Goal: Task Accomplishment & Management: Manage account settings

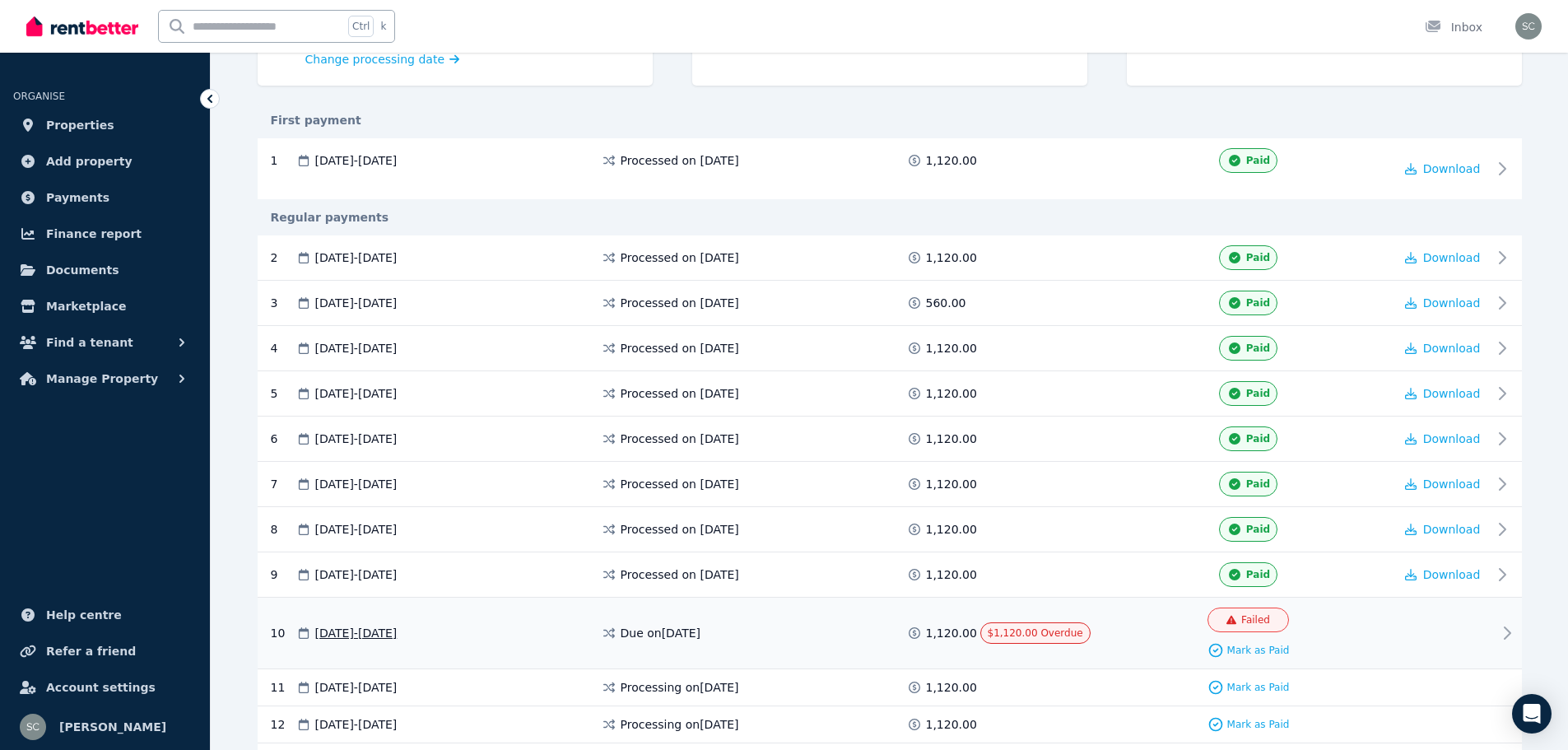
scroll to position [329, 0]
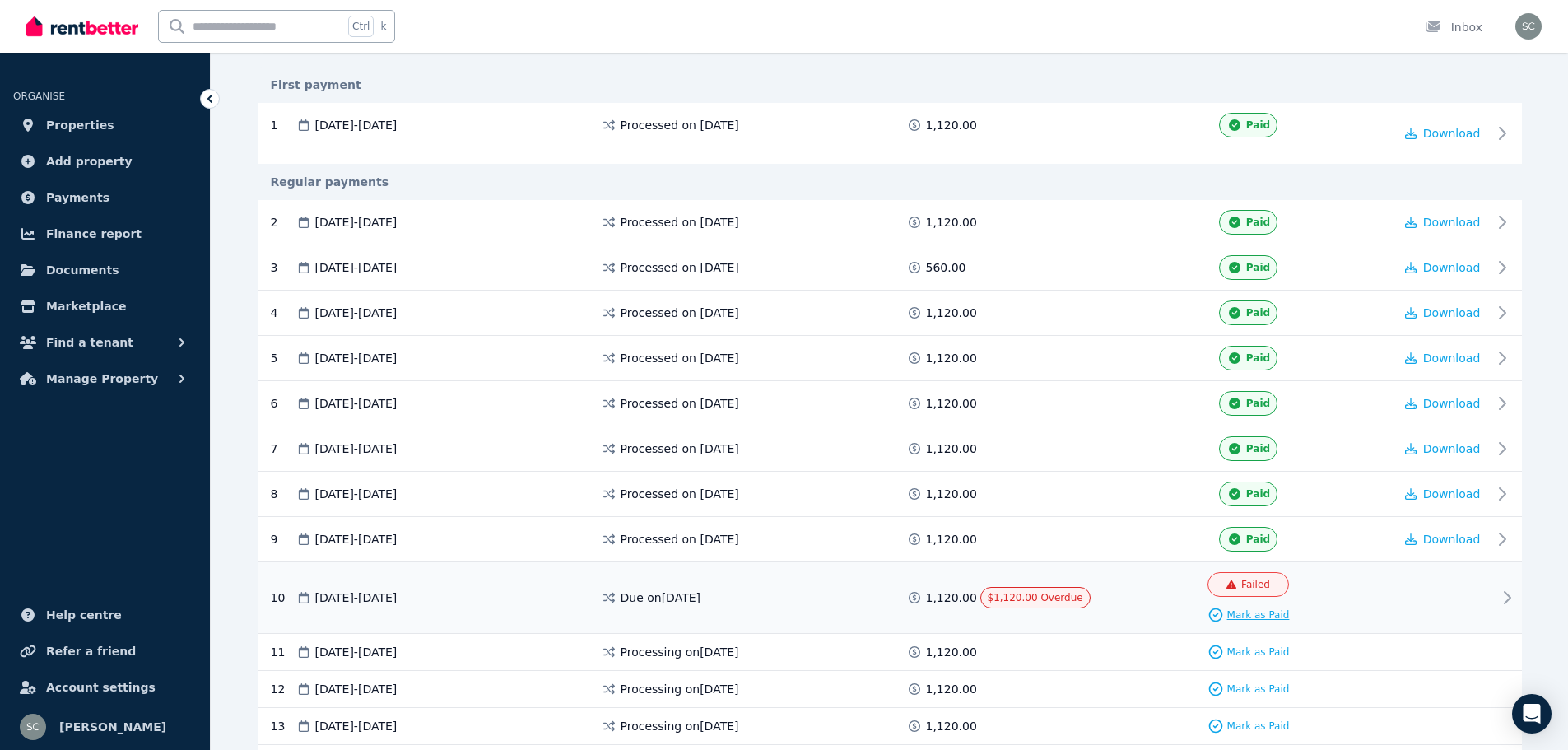
click at [1254, 615] on span "Mark as Paid" at bounding box center [1259, 615] width 63 height 13
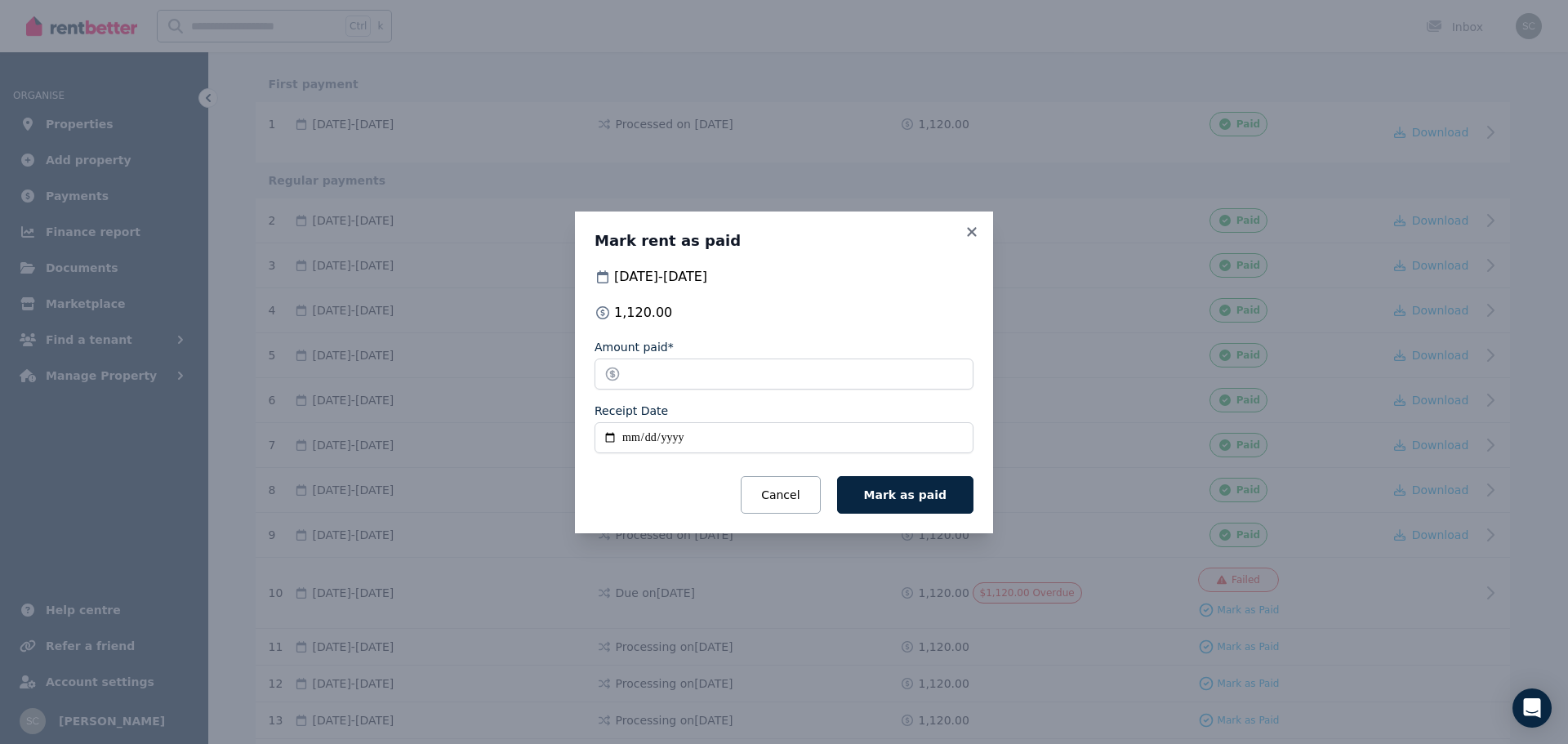
click at [629, 439] on input "Receipt Date" at bounding box center [783, 438] width 379 height 31
type input "**********"
click at [921, 499] on span "Mark as paid" at bounding box center [905, 494] width 83 height 13
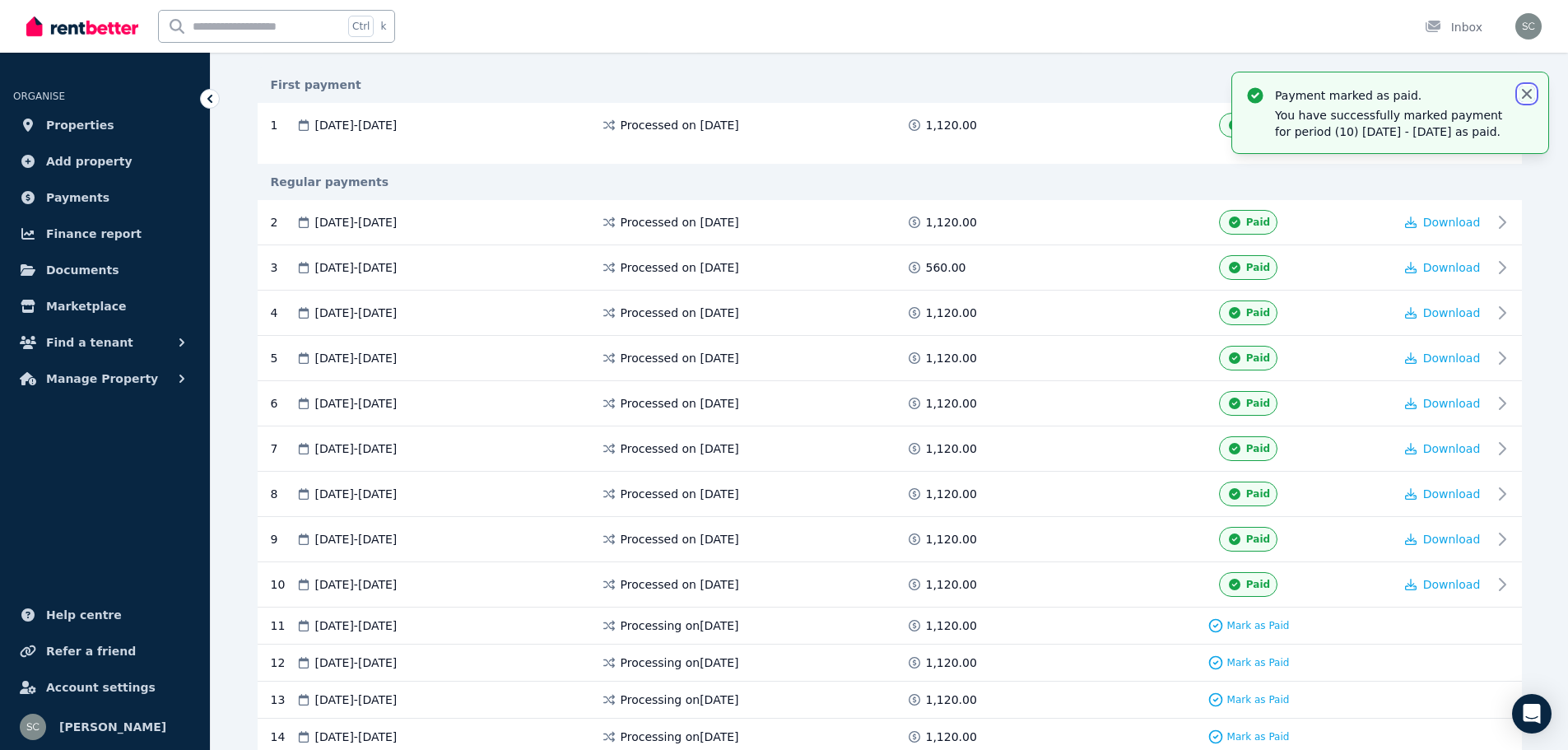
click at [1532, 92] on icon "button" at bounding box center [1526, 94] width 16 height 16
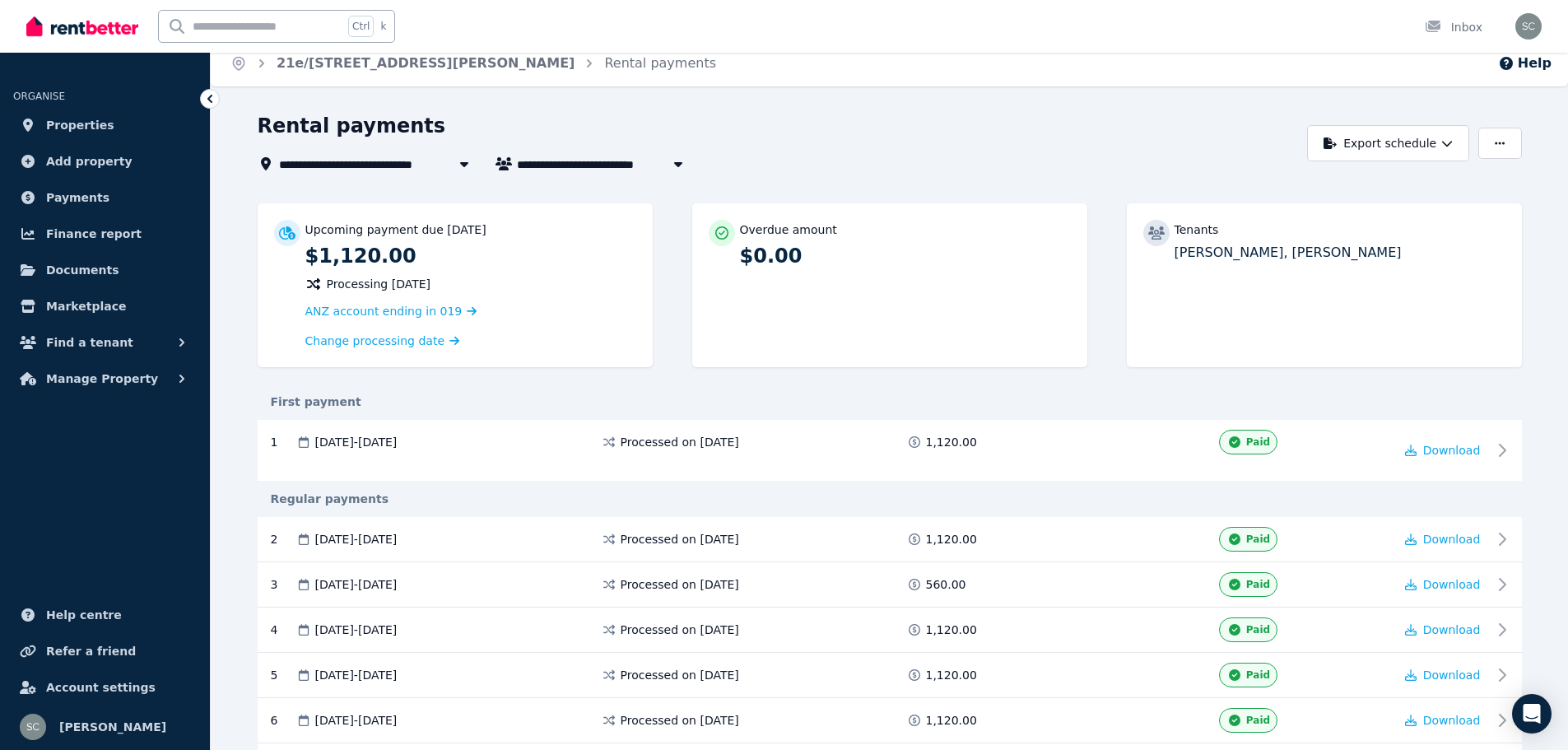
scroll to position [0, 0]
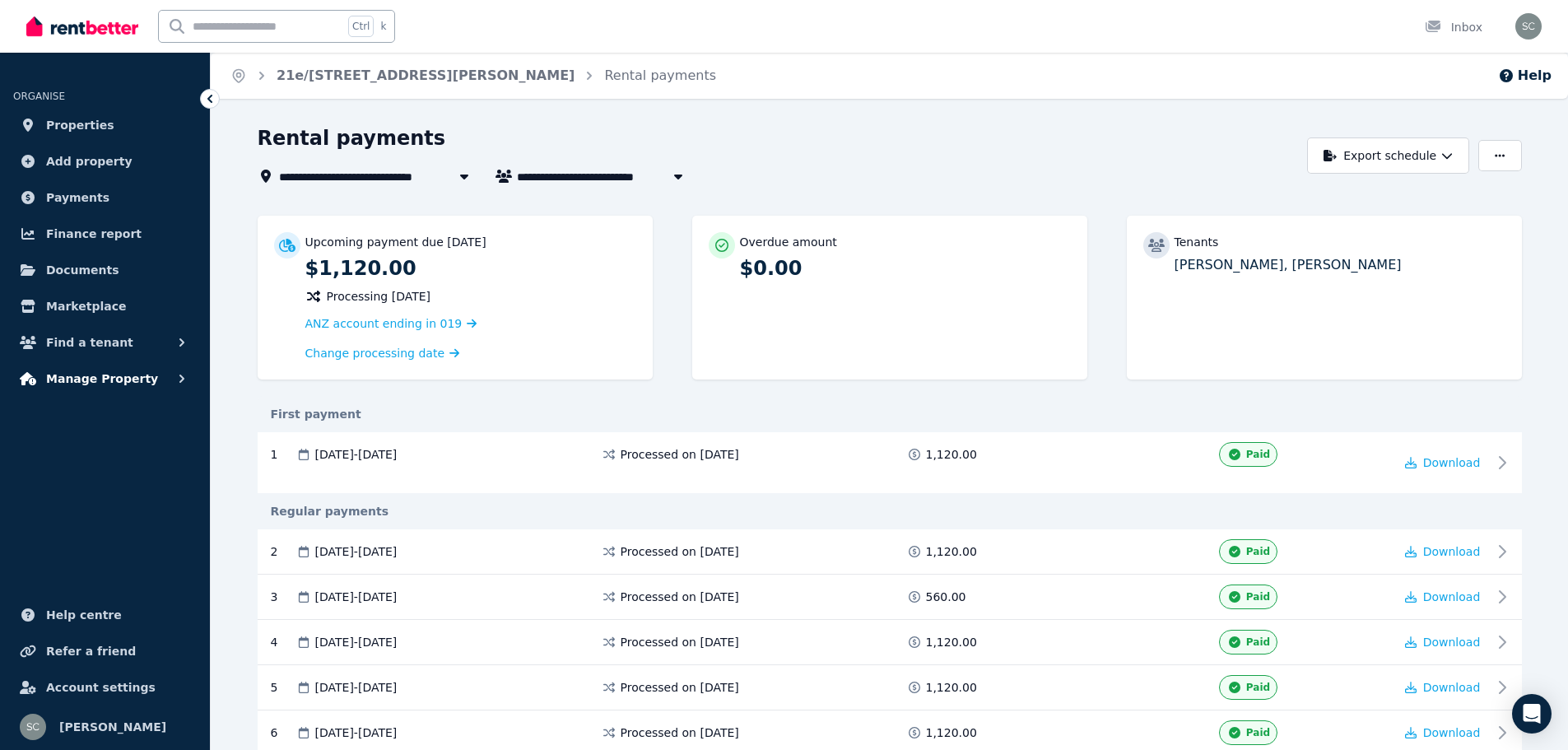
click at [182, 374] on icon "button" at bounding box center [181, 378] width 16 height 16
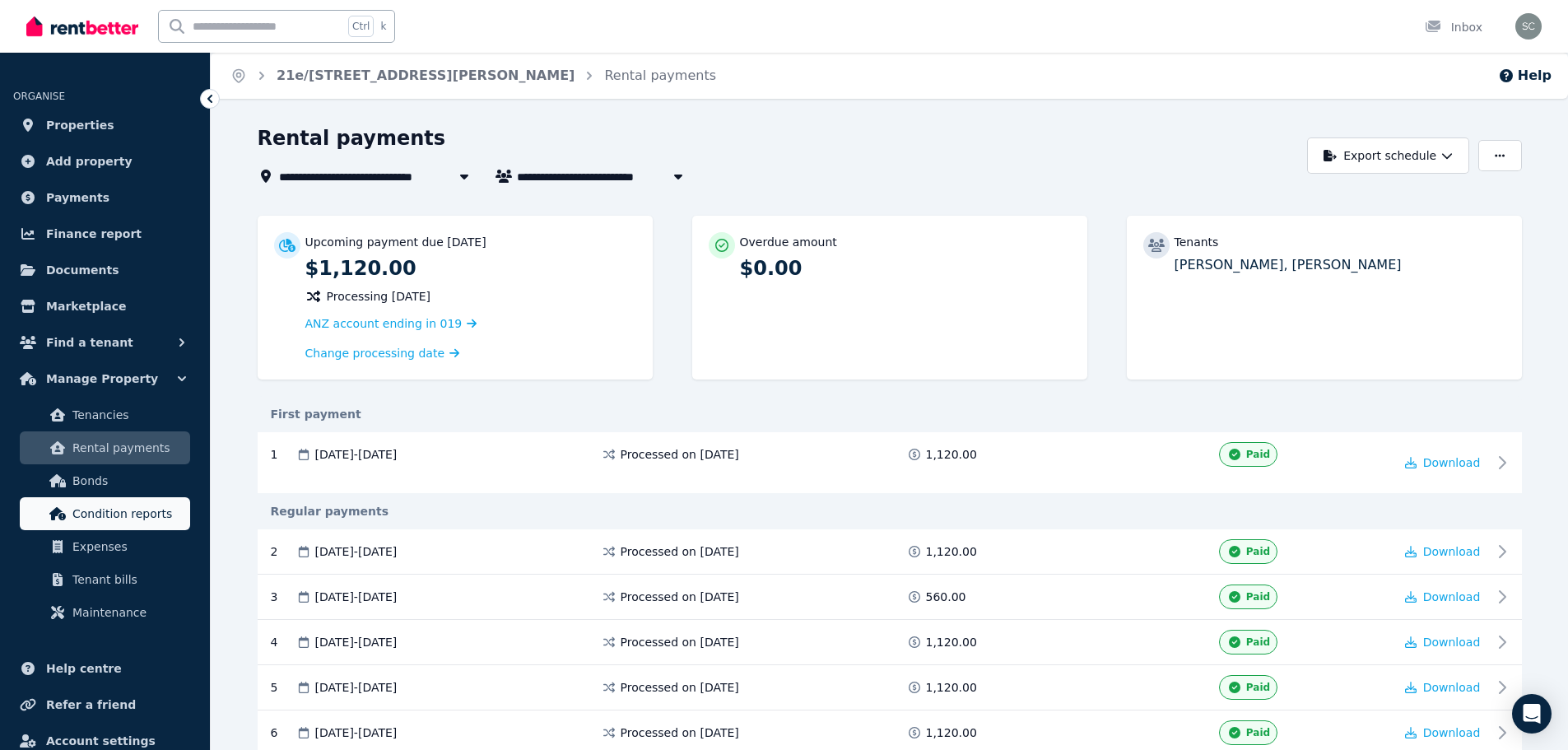
click at [105, 518] on span "Condition reports" at bounding box center [127, 514] width 111 height 20
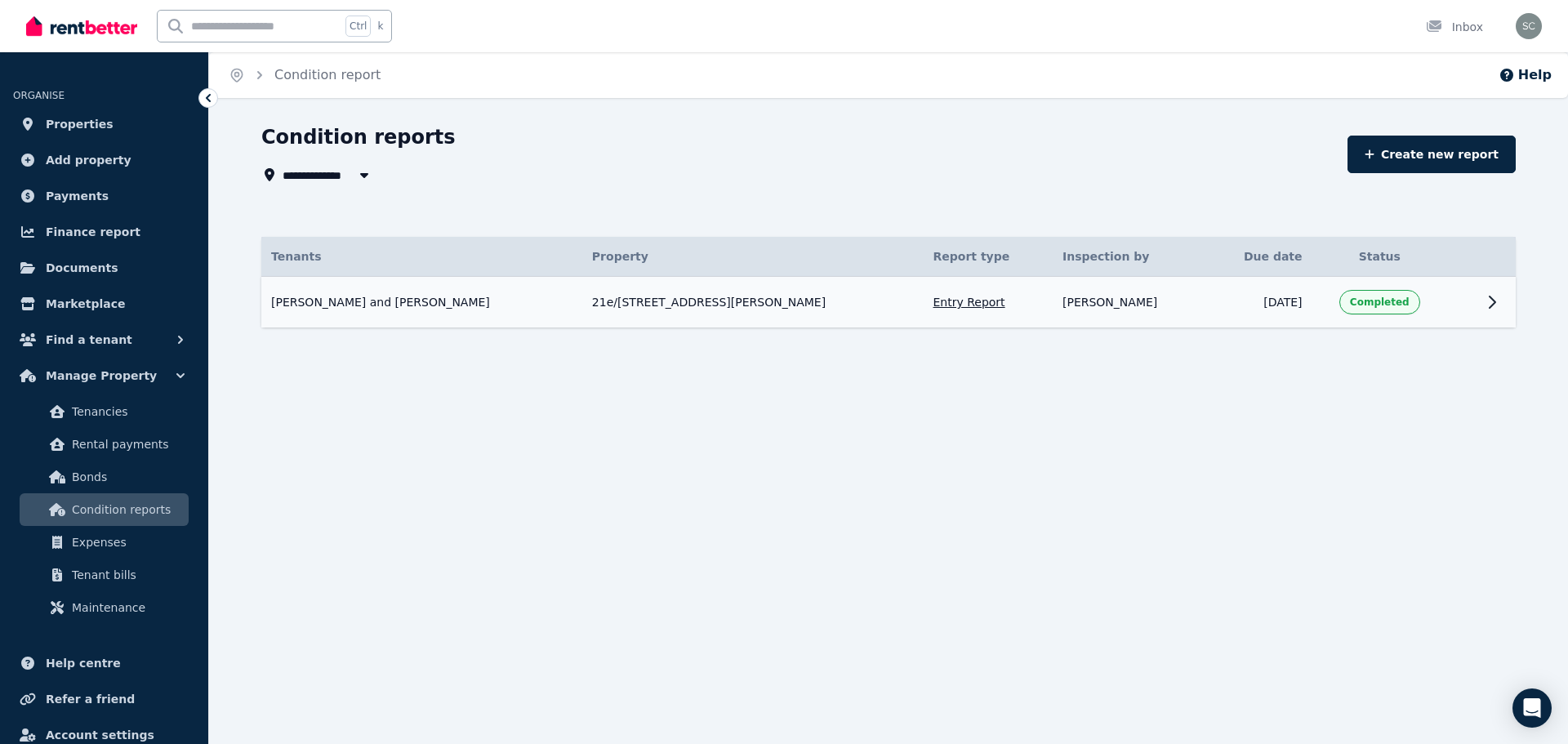
click at [747, 303] on td "21e/[STREET_ADDRESS][PERSON_NAME]" at bounding box center [753, 302] width 341 height 51
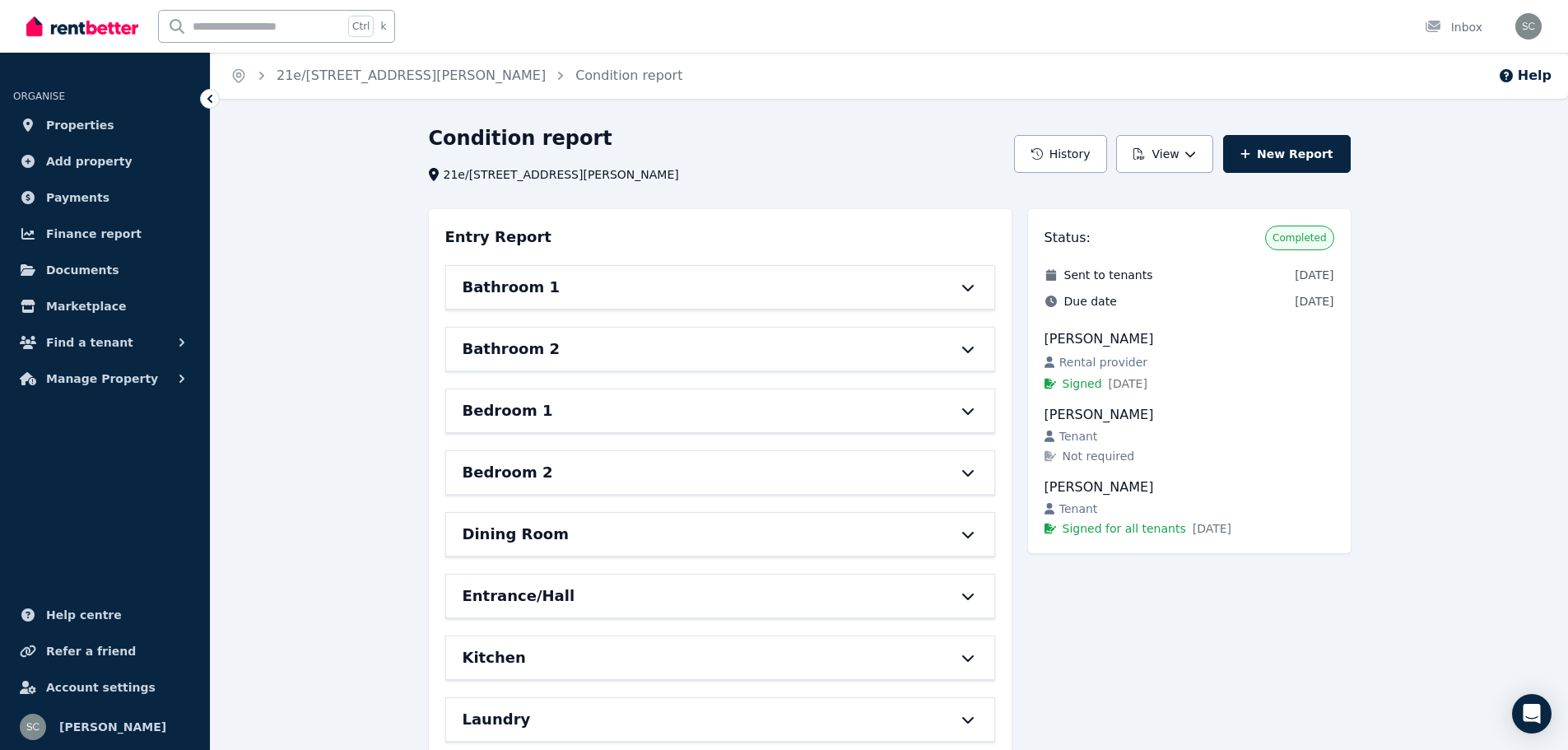
click at [798, 583] on div "Entrance/Hall" at bounding box center [720, 596] width 548 height 43
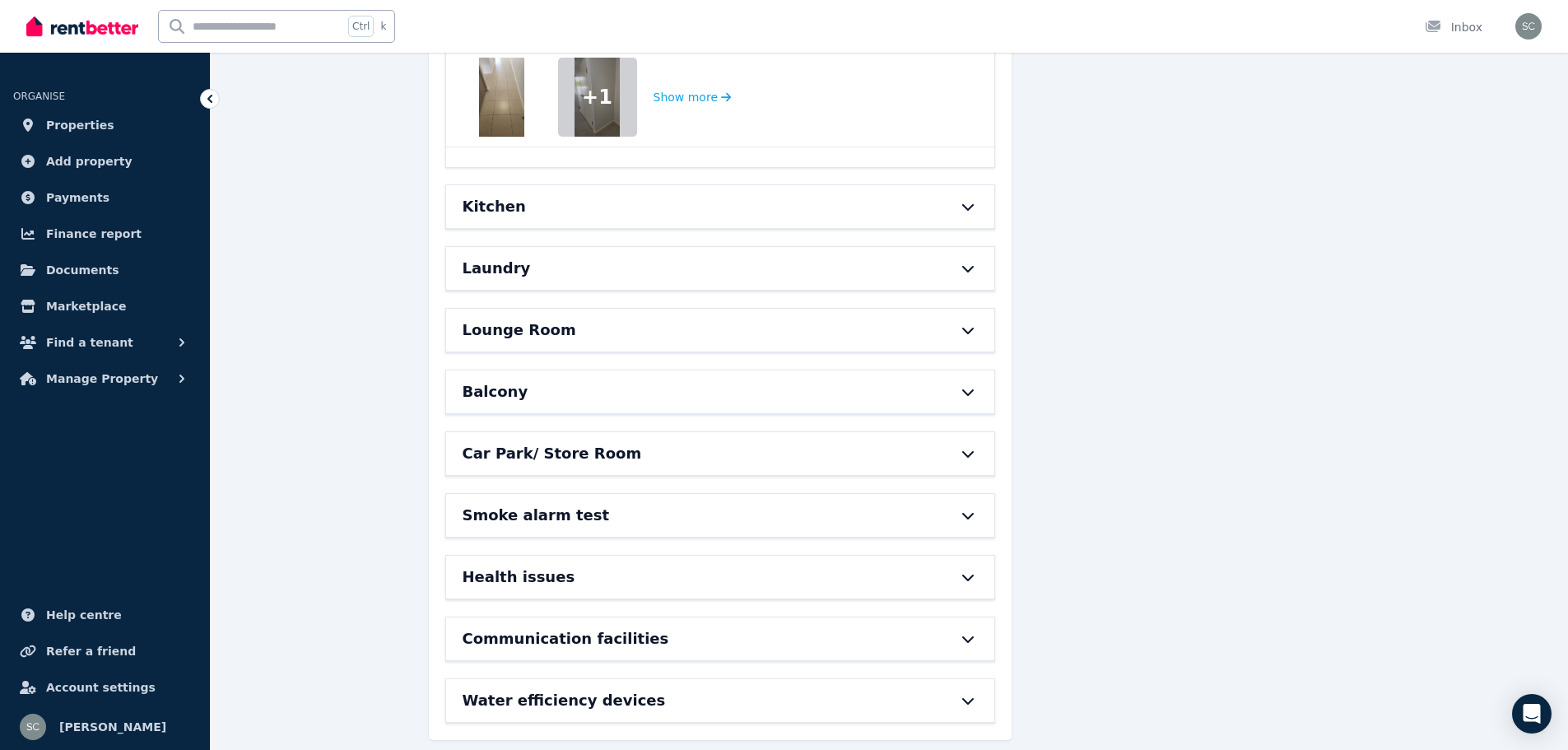
scroll to position [2099, 0]
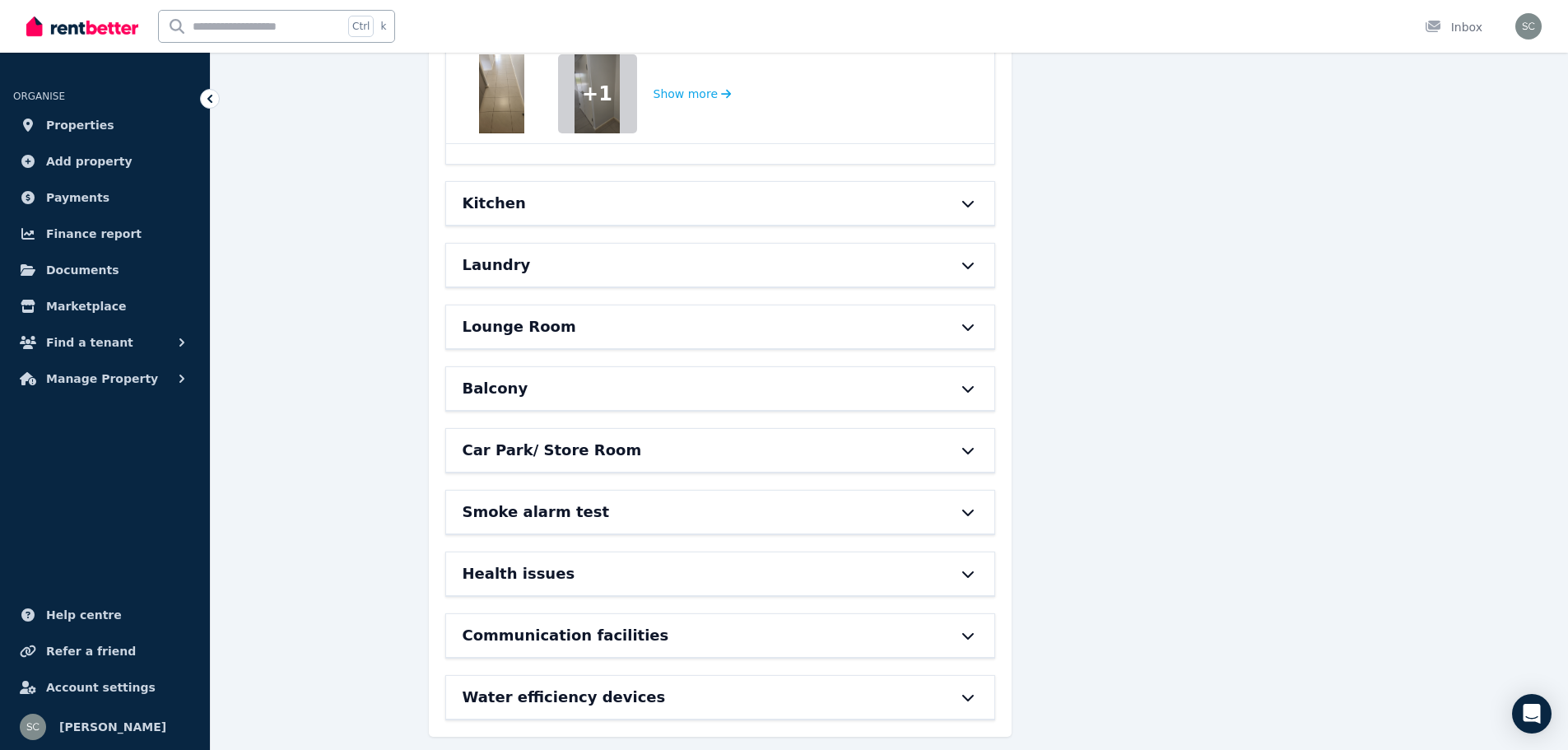
click at [858, 501] on div "Smoke alarm test" at bounding box center [697, 512] width 469 height 23
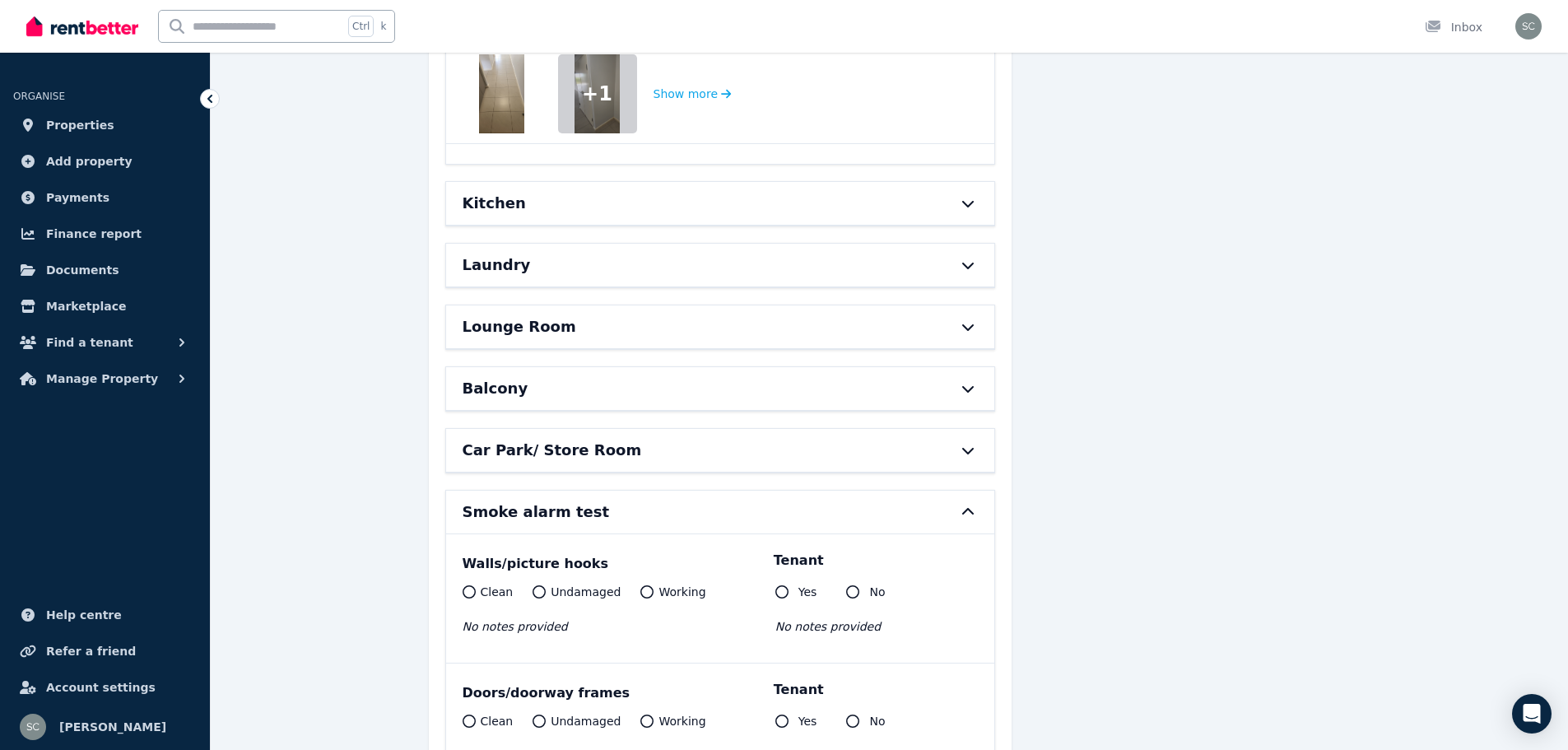
click at [858, 501] on div "Smoke alarm test" at bounding box center [697, 512] width 469 height 23
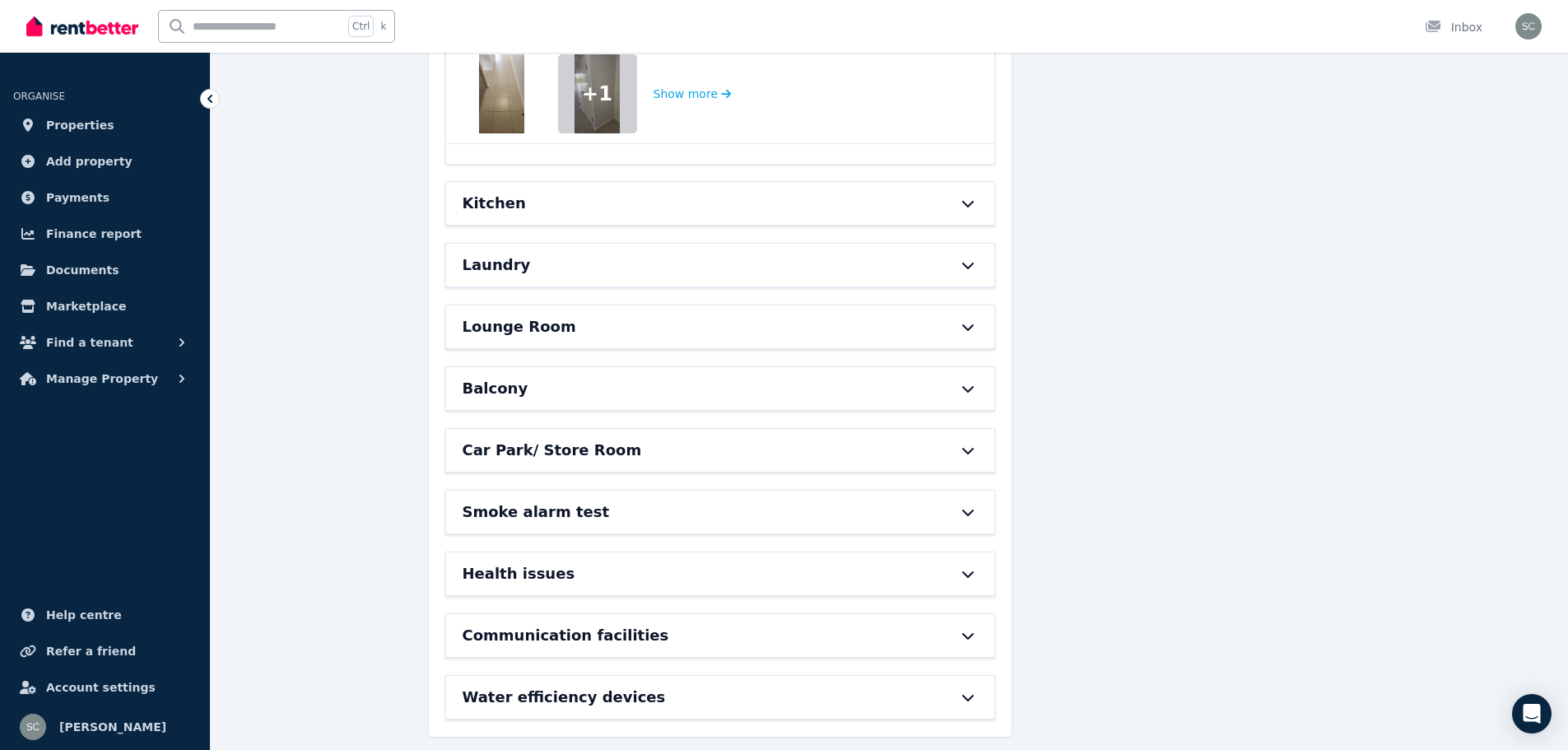
click at [878, 624] on div "Communication facilities" at bounding box center [697, 635] width 469 height 23
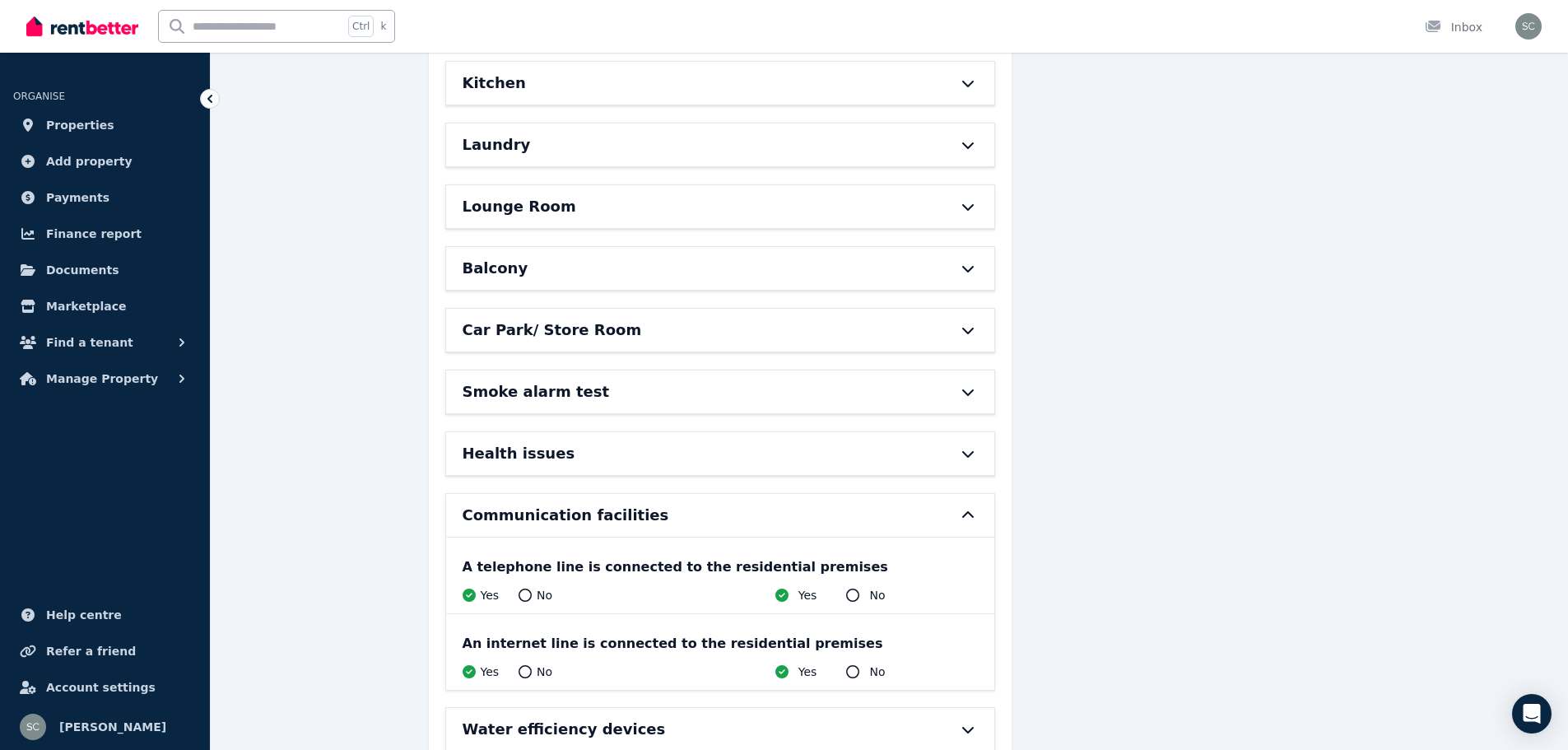
scroll to position [2251, 0]
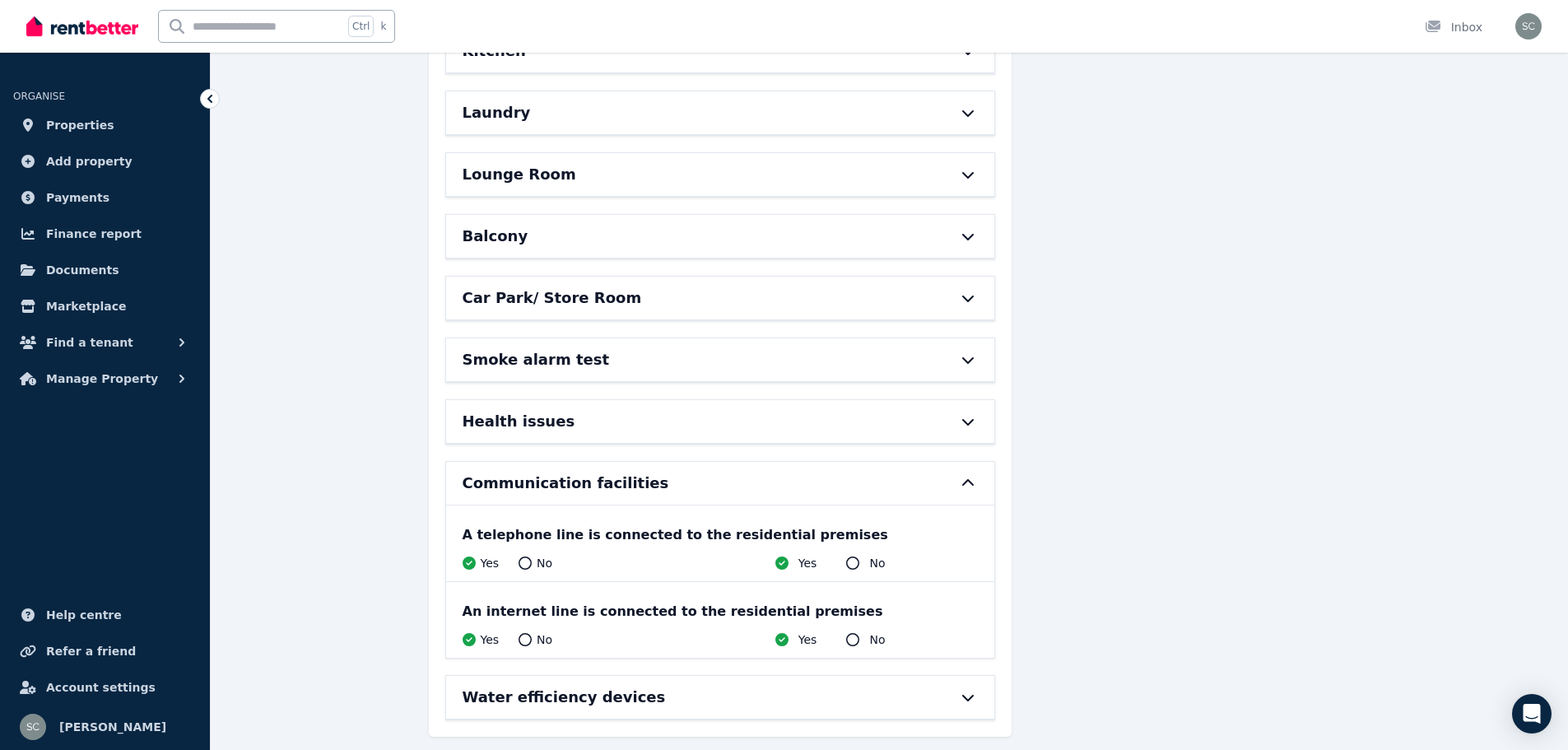
click at [676, 472] on div "Communication facilities" at bounding box center [697, 483] width 469 height 23
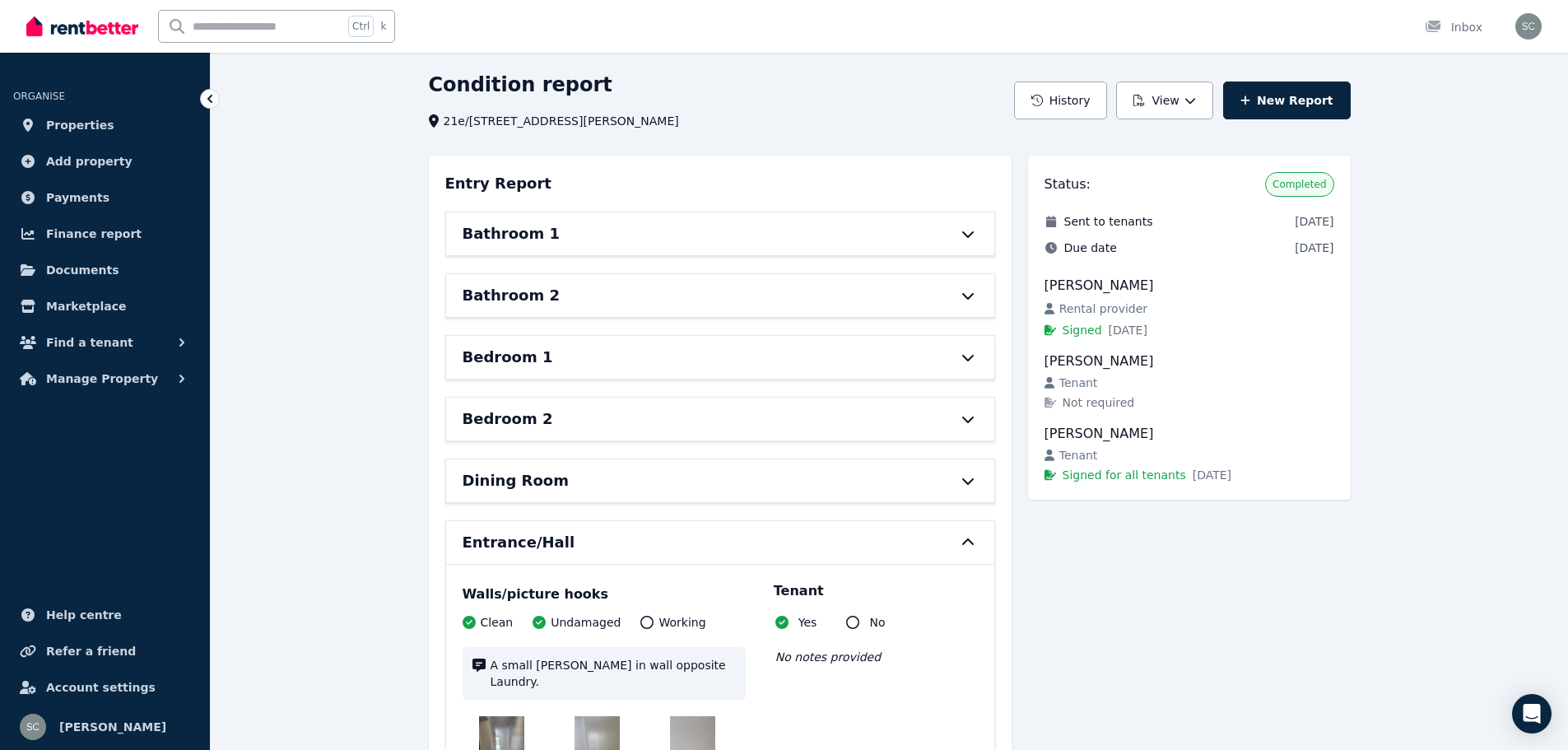
scroll to position [0, 0]
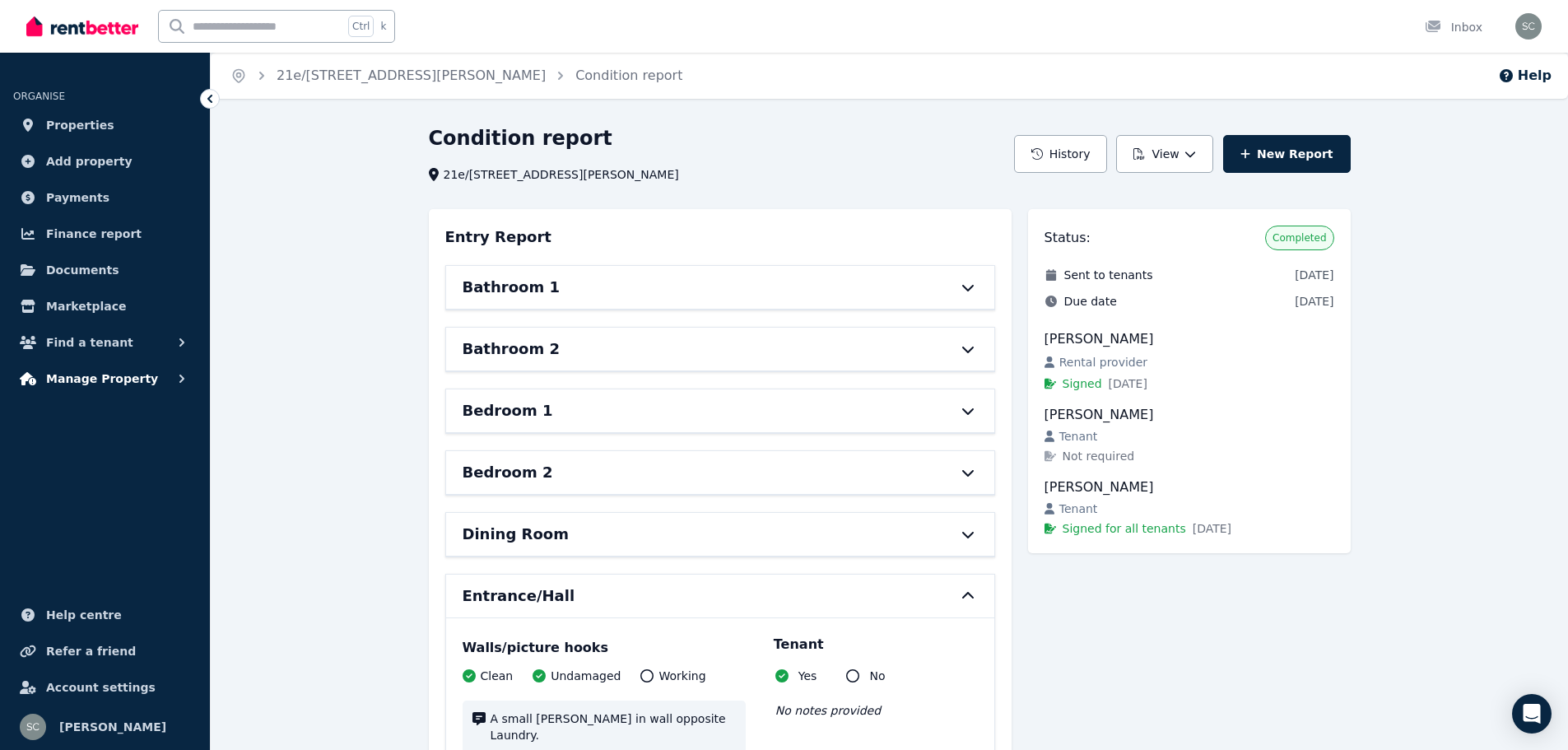
click at [171, 373] on button "Manage Property" at bounding box center [105, 378] width 184 height 33
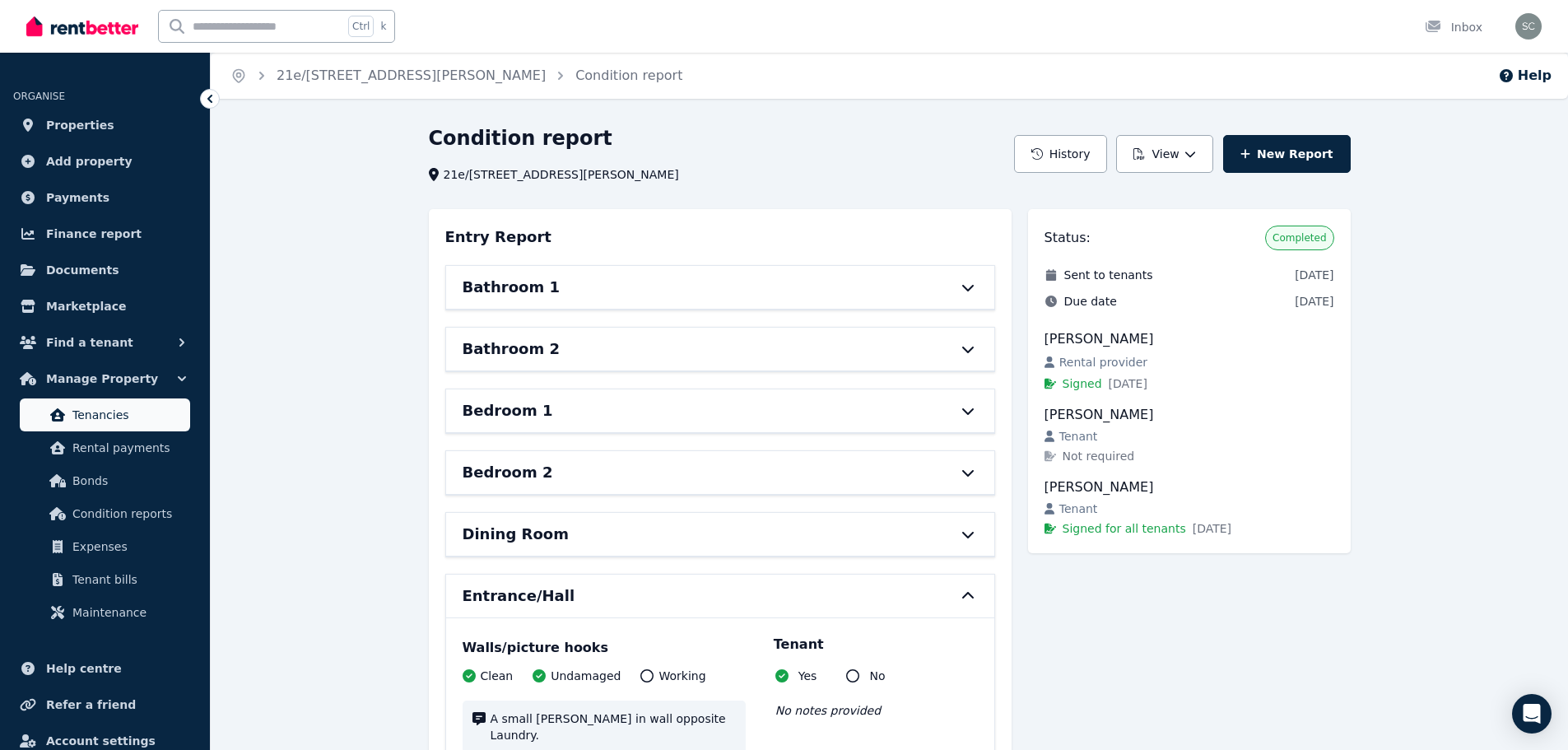
click at [108, 412] on span "Tenancies" at bounding box center [127, 415] width 111 height 20
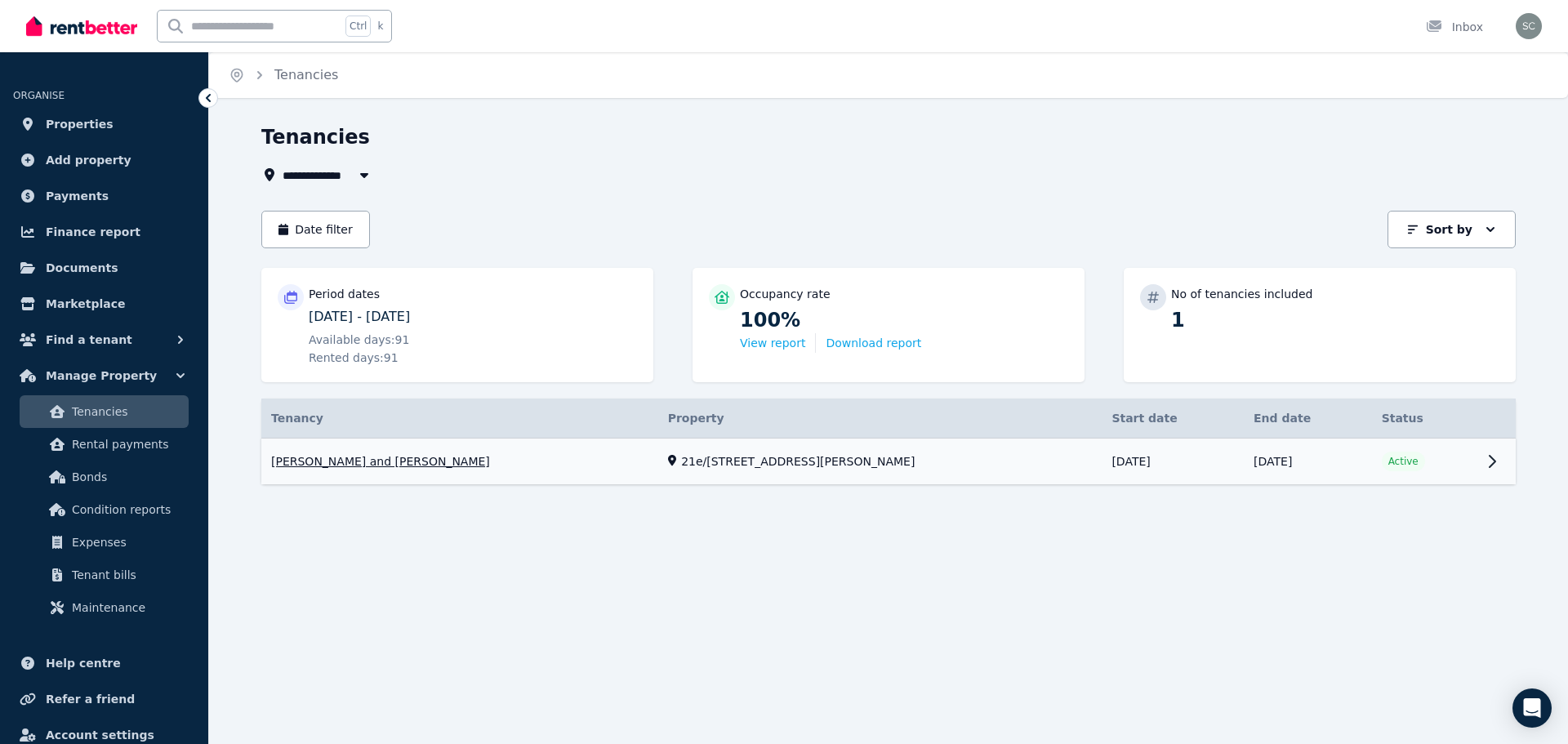
click at [733, 461] on link "View property details" at bounding box center [889, 461] width 1254 height 46
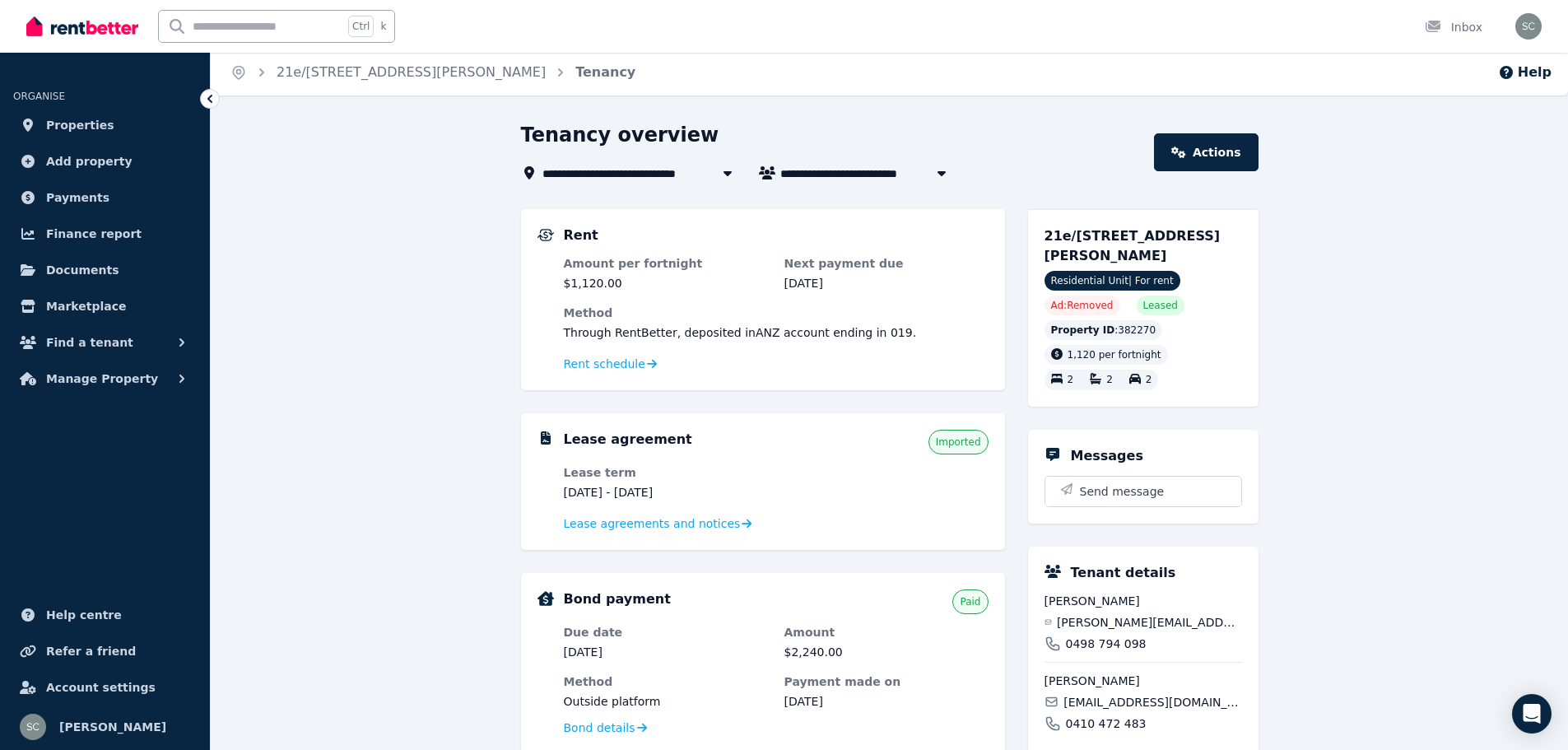
scroll to position [82, 0]
